Goal: Information Seeking & Learning: Check status

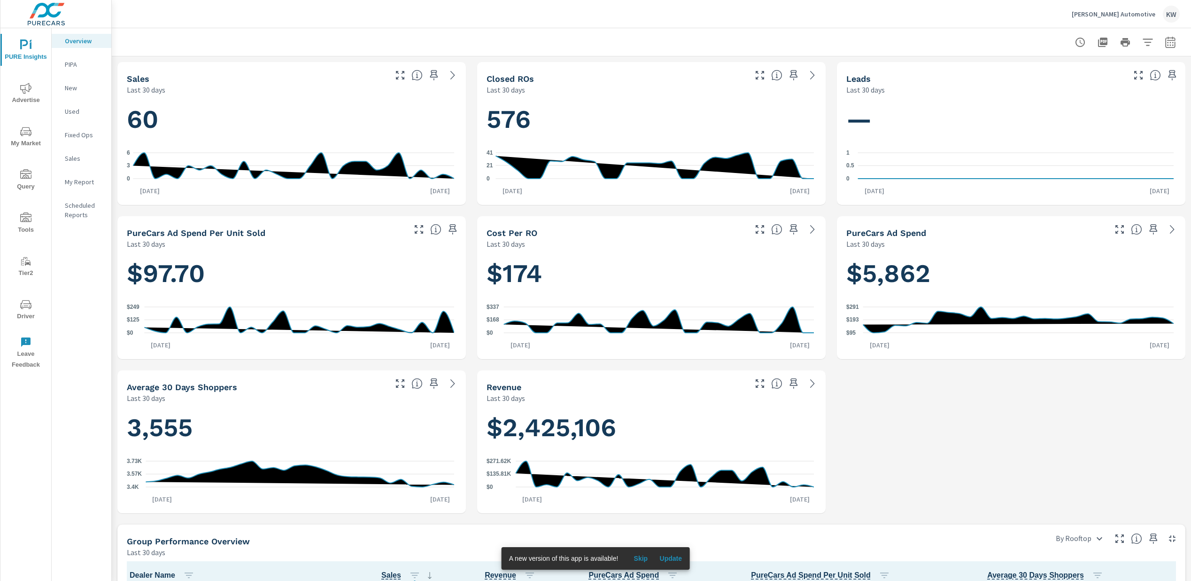
click at [21, 96] on span "Advertise" at bounding box center [25, 94] width 45 height 23
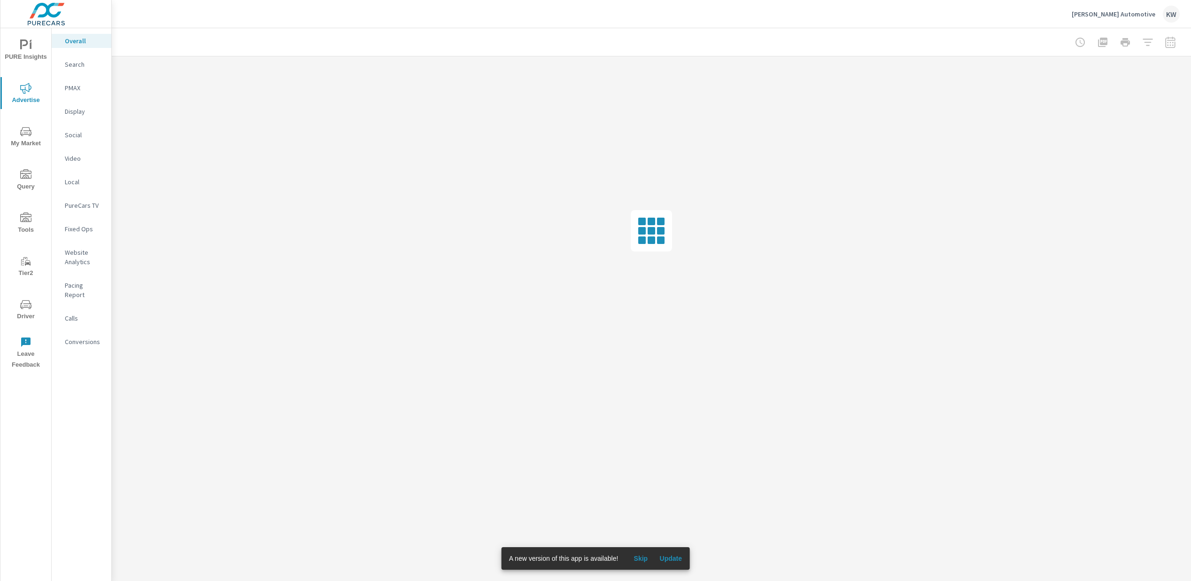
click at [651, 556] on span "Skip" at bounding box center [640, 558] width 23 height 8
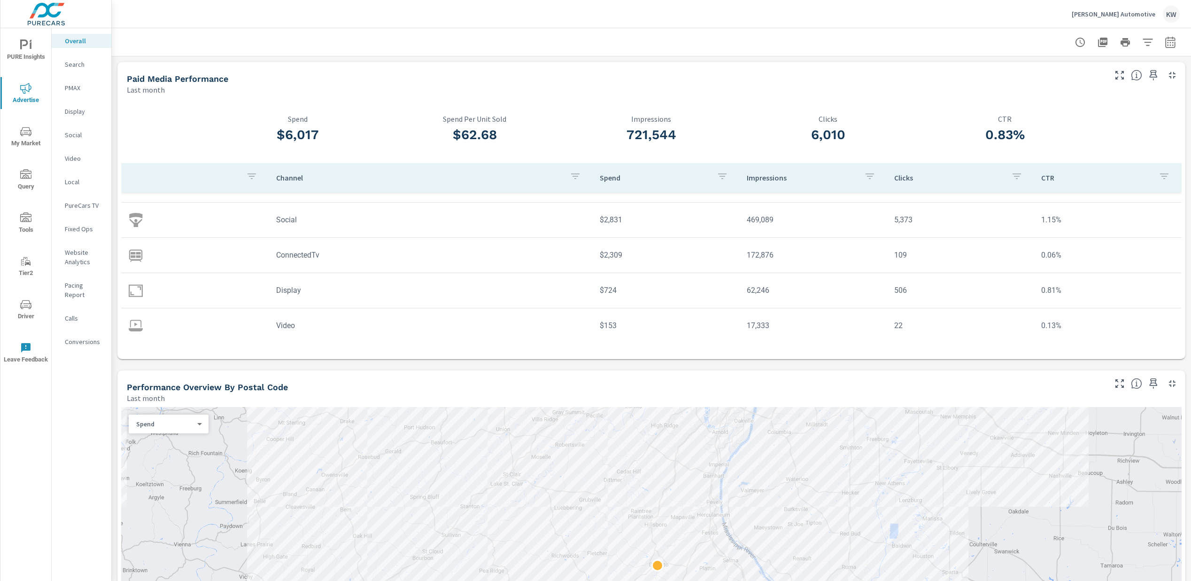
scroll to position [27, 0]
click at [1165, 41] on icon "button" at bounding box center [1170, 42] width 11 height 11
click at [1131, 82] on select "Custom [DATE] Last week Last 7 days Last 14 days Last 30 days Last 45 days Last…" at bounding box center [1088, 81] width 94 height 19
click at [1041, 72] on select "Custom [DATE] Last week Last 7 days Last 14 days Last 30 days Last 45 days Last…" at bounding box center [1088, 81] width 94 height 19
select select "Month to date"
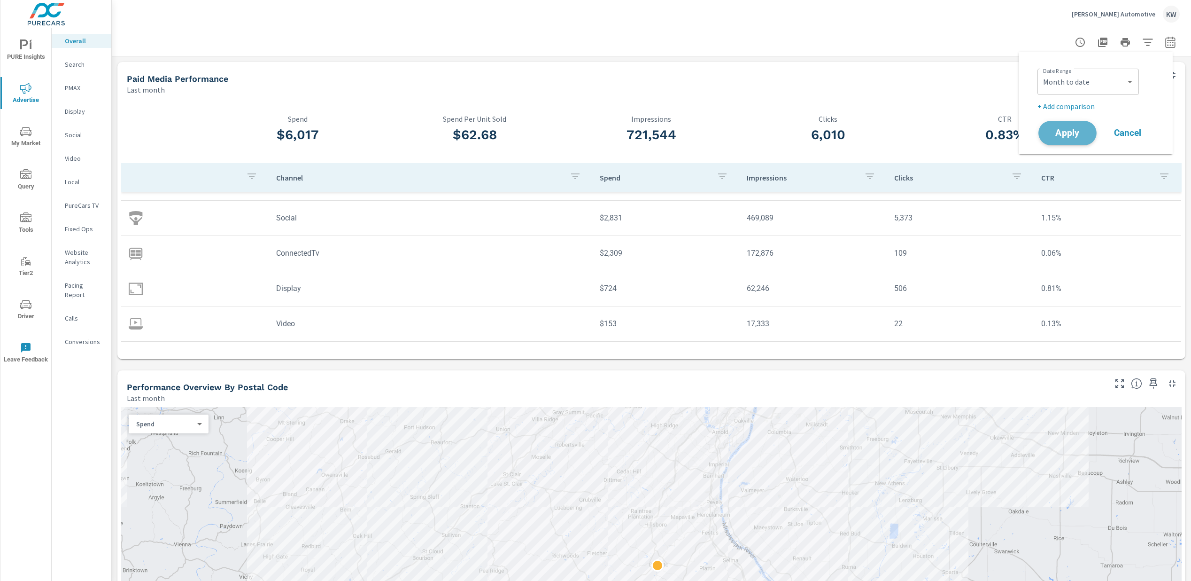
click at [1071, 135] on span "Apply" at bounding box center [1067, 133] width 39 height 9
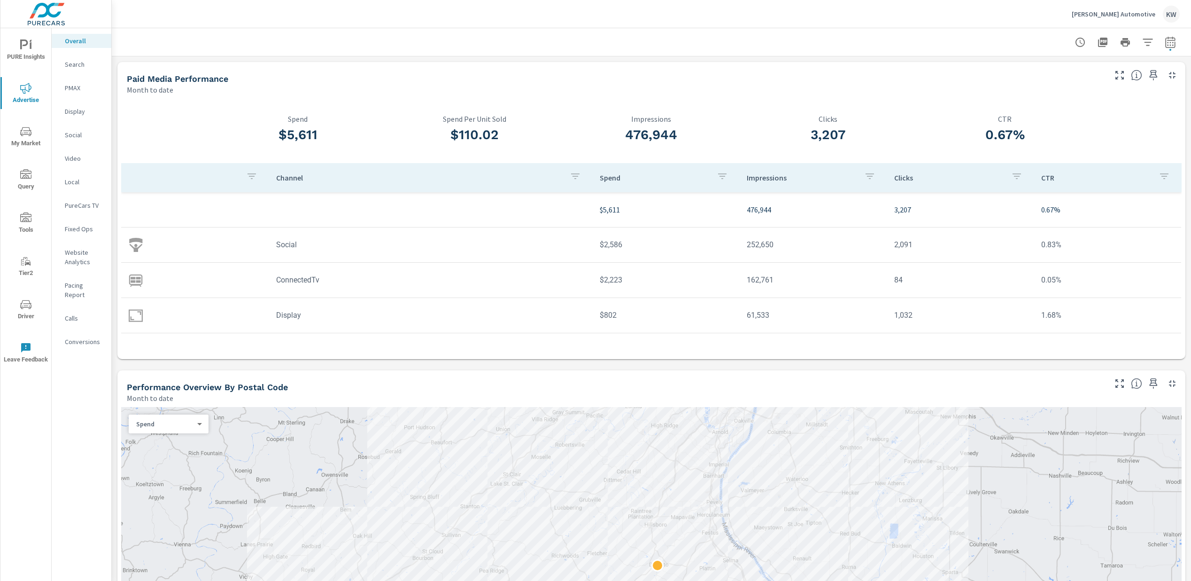
click at [76, 65] on p "Search" at bounding box center [84, 64] width 39 height 9
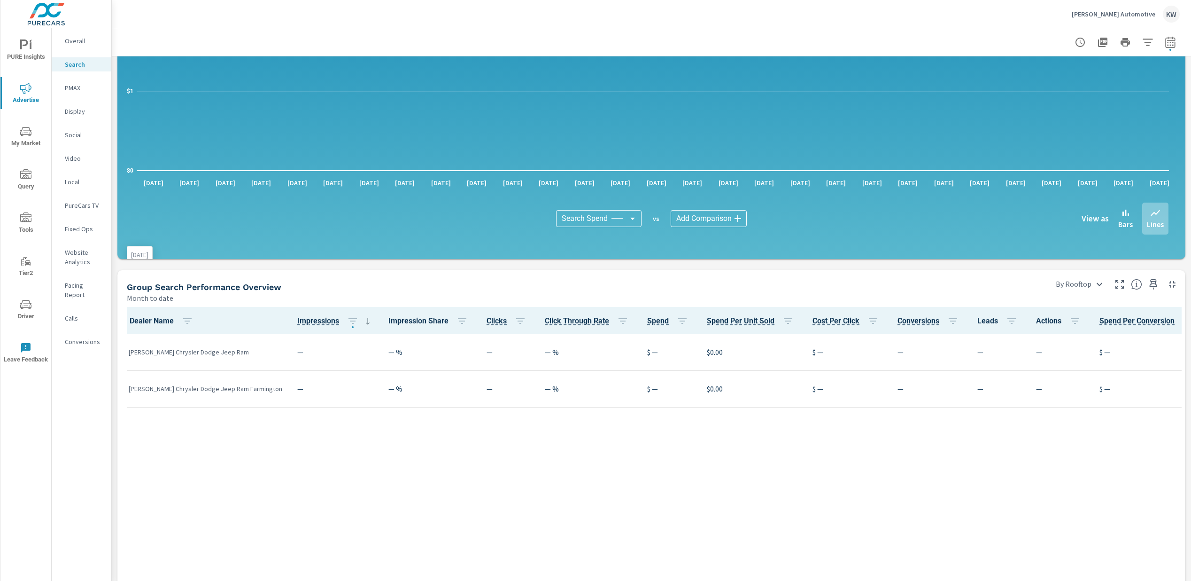
scroll to position [186, 0]
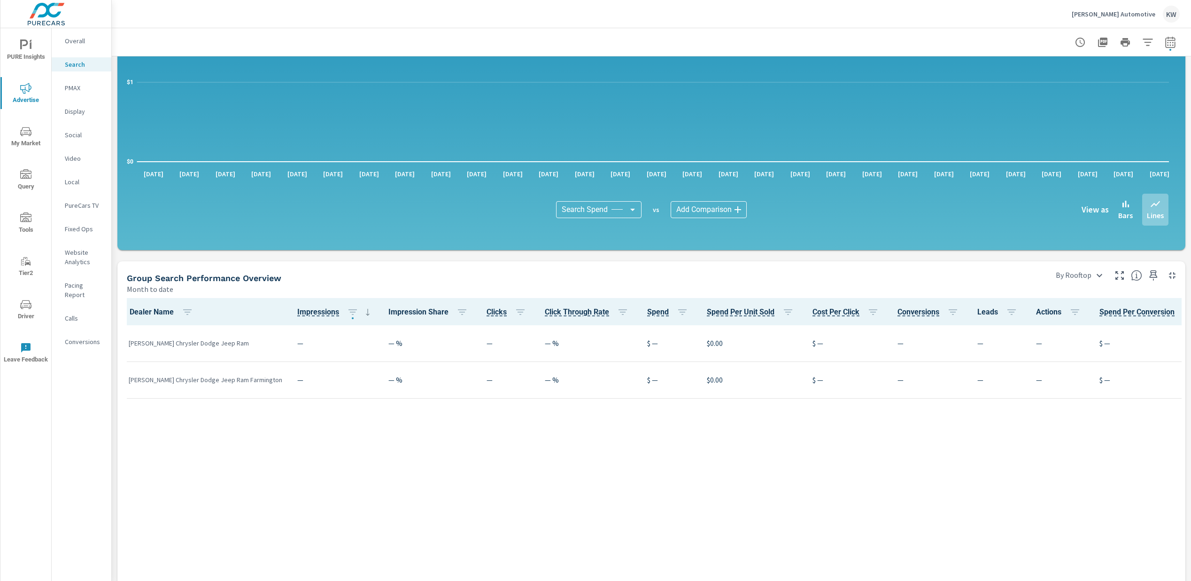
click at [296, 464] on div "Dealer Name Impressions Impression Share Clicks Click Through Rate Spend Spend …" at bounding box center [651, 503] width 1061 height 411
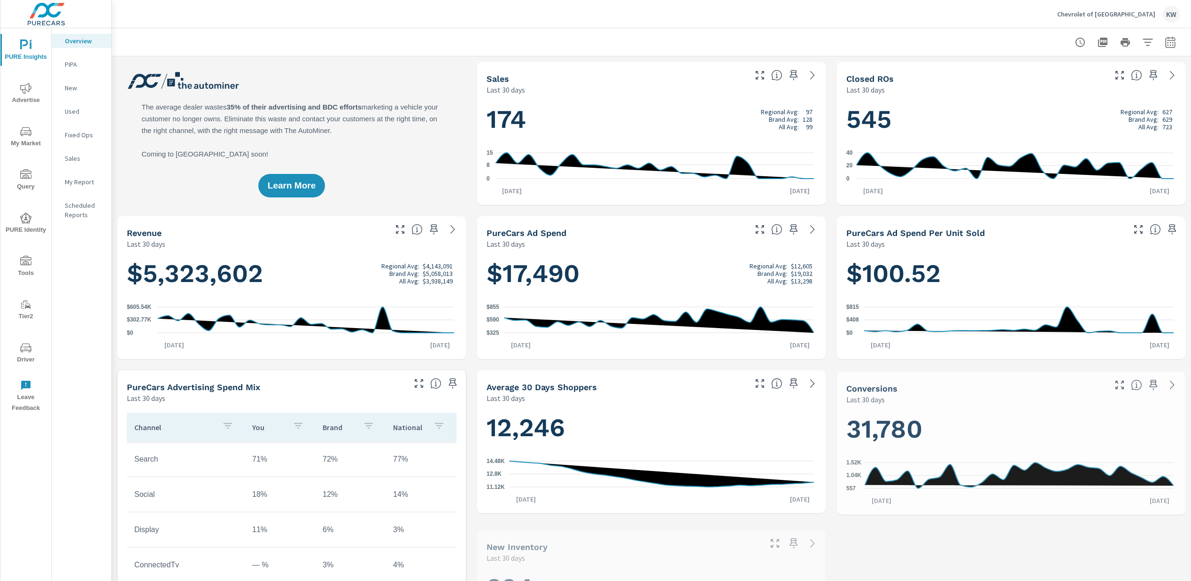
scroll to position [0, 0]
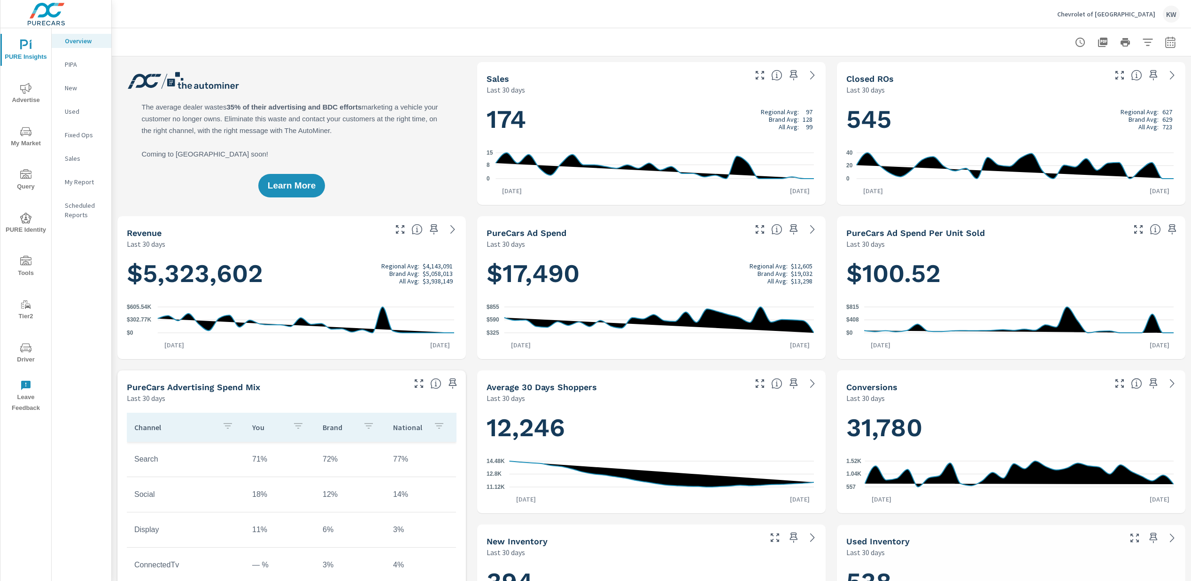
click at [24, 272] on span "Tools" at bounding box center [25, 267] width 45 height 23
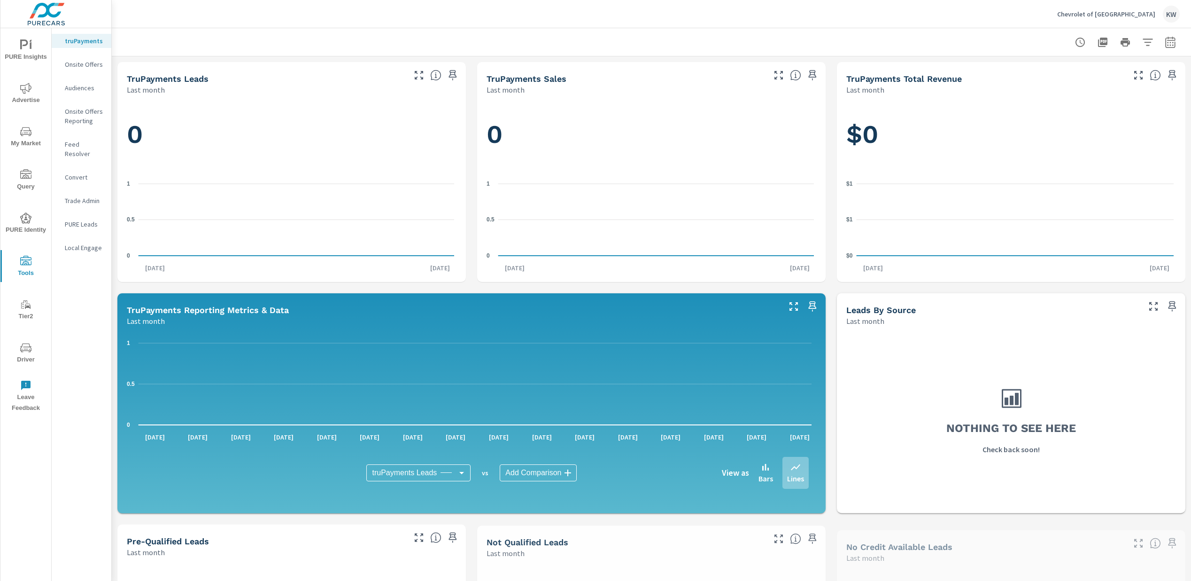
click at [23, 353] on span "Driver" at bounding box center [25, 353] width 45 height 23
